Goal: Transaction & Acquisition: Purchase product/service

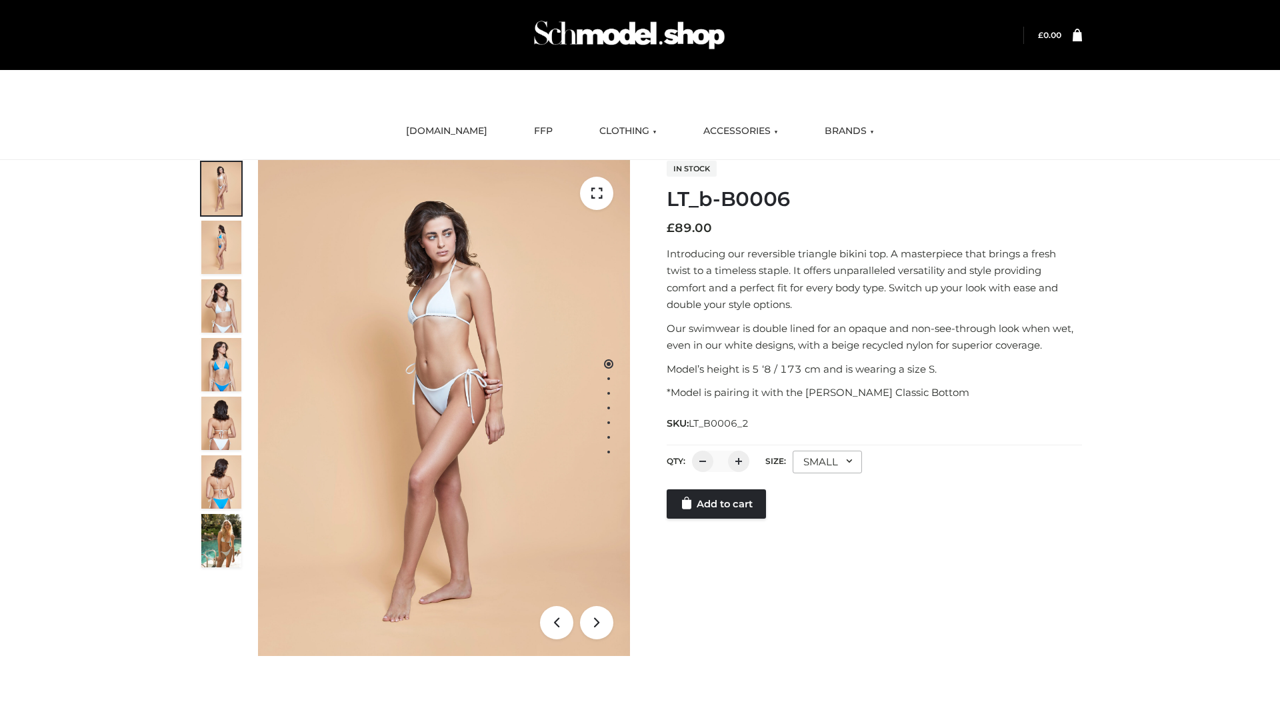
click at [718, 519] on link "Add to cart" at bounding box center [716, 503] width 99 height 29
